Goal: Communication & Community: Answer question/provide support

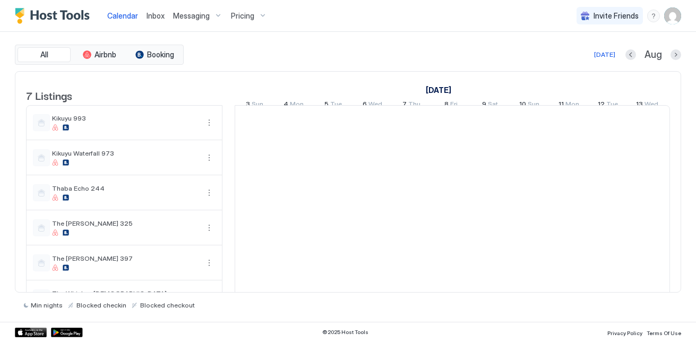
scroll to position [0, 590]
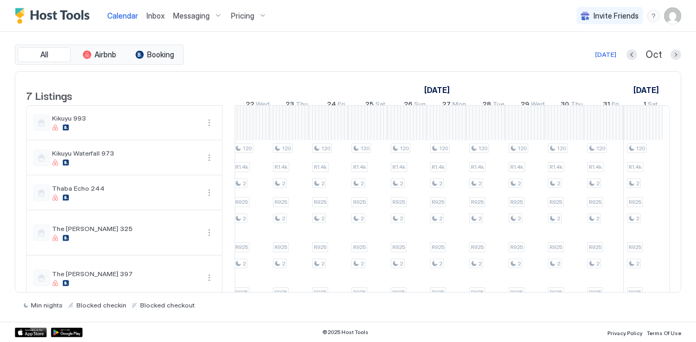
scroll to position [0, 1509]
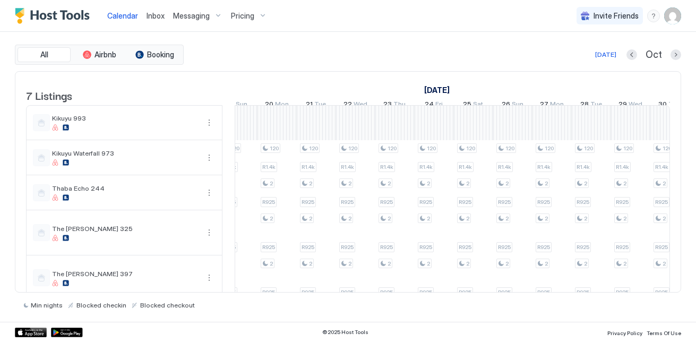
click at [157, 19] on span "Inbox" at bounding box center [156, 15] width 18 height 9
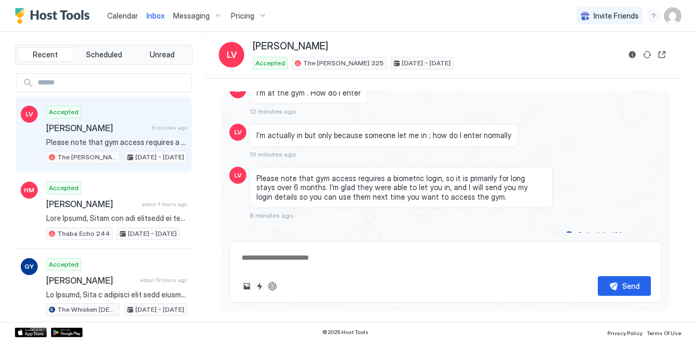
scroll to position [1634, 0]
type textarea "*"
